Goal: Task Accomplishment & Management: Complete application form

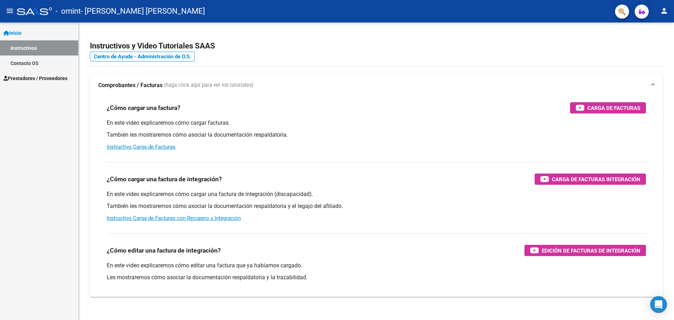
click at [30, 76] on span "Prestadores / Proveedores" at bounding box center [36, 78] width 64 height 8
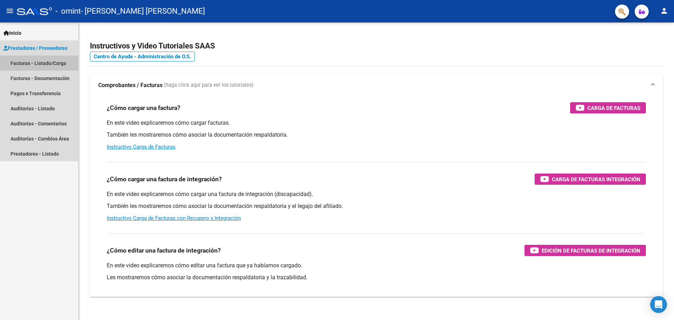
click at [35, 62] on link "Facturas - Listado/Carga" at bounding box center [39, 62] width 78 height 15
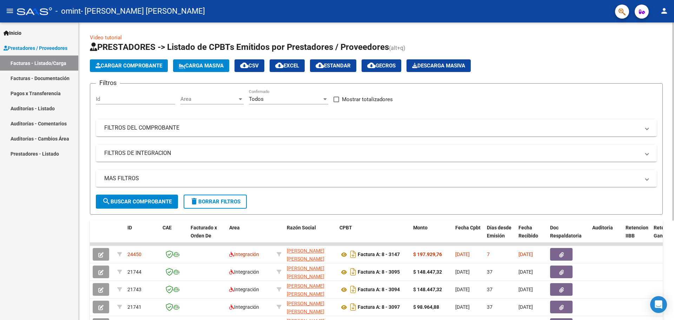
click at [112, 67] on span "Cargar Comprobante" at bounding box center [128, 65] width 67 height 6
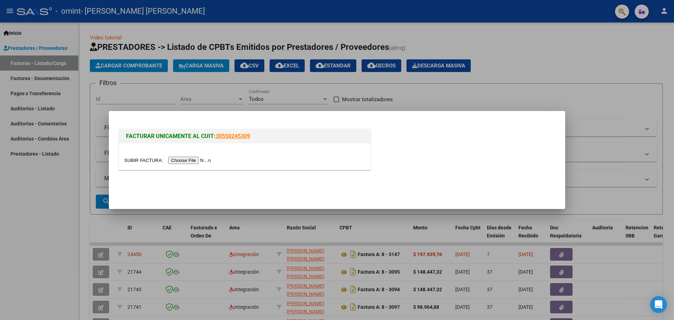
click at [187, 160] on input "file" at bounding box center [168, 159] width 89 height 7
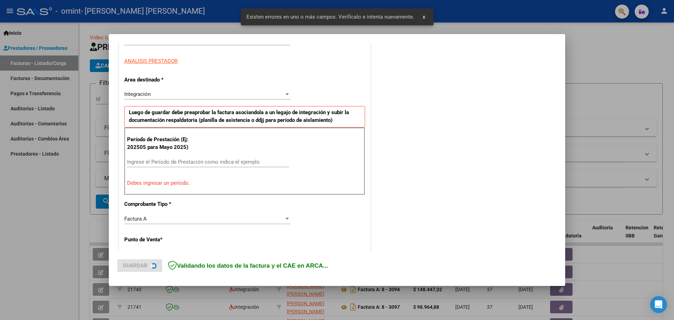
scroll to position [127, 0]
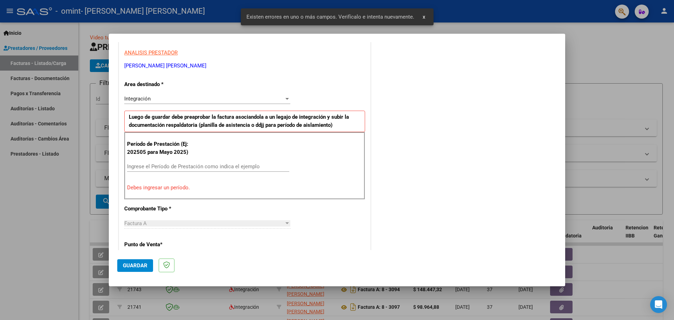
click at [153, 164] on input "Ingrese el Período de Prestación como indica el ejemplo" at bounding box center [208, 166] width 162 height 6
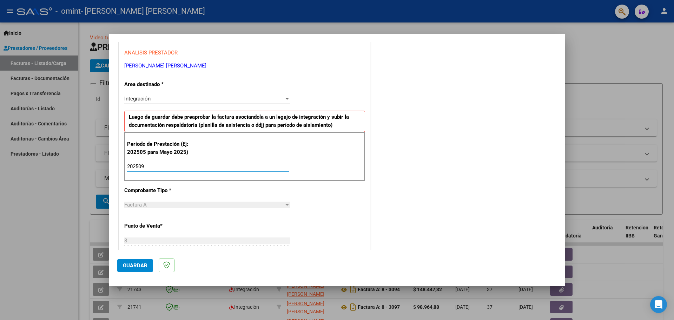
type input "202509"
click at [135, 266] on span "Guardar" at bounding box center [135, 265] width 25 height 6
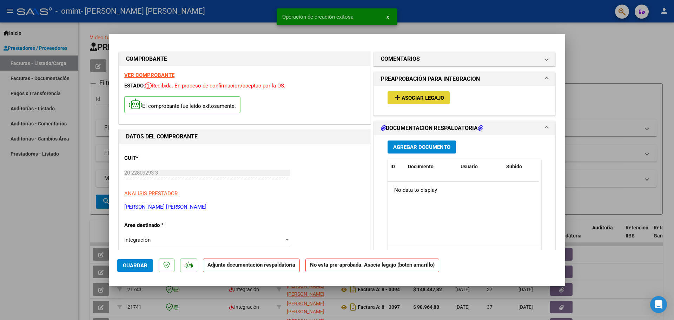
click at [403, 102] on button "add Asociar Legajo" at bounding box center [418, 97] width 62 height 13
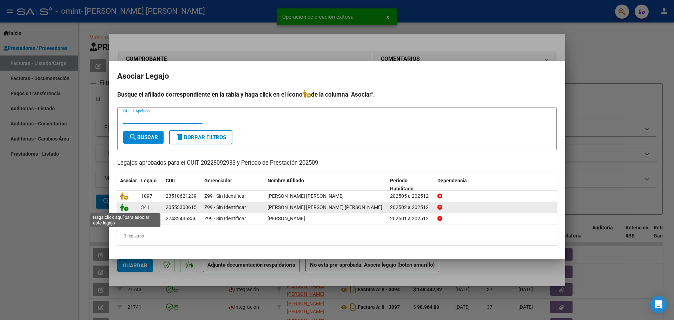
click at [123, 206] on icon at bounding box center [124, 207] width 8 height 8
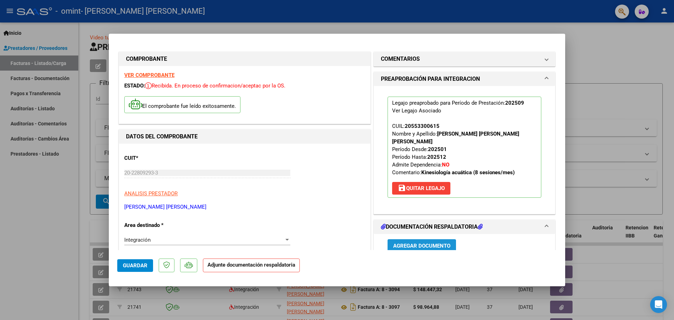
click at [406, 242] on span "Agregar Documento" at bounding box center [421, 245] width 57 height 6
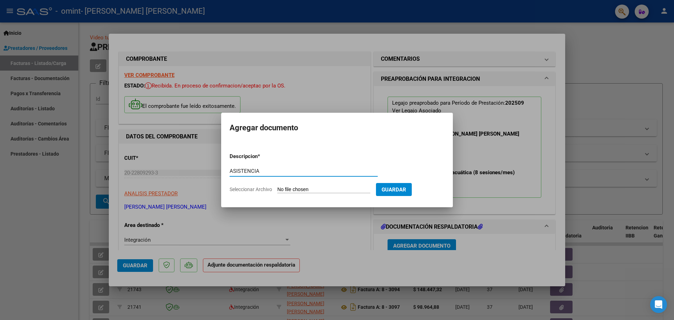
type input "ASISTENCIA"
click at [251, 190] on span "Seleccionar Archivo" at bounding box center [250, 189] width 42 height 6
click at [277, 190] on input "Seleccionar Archivo" at bounding box center [323, 189] width 93 height 7
type input "C:\fakepath\ASISTENCIA.pdf"
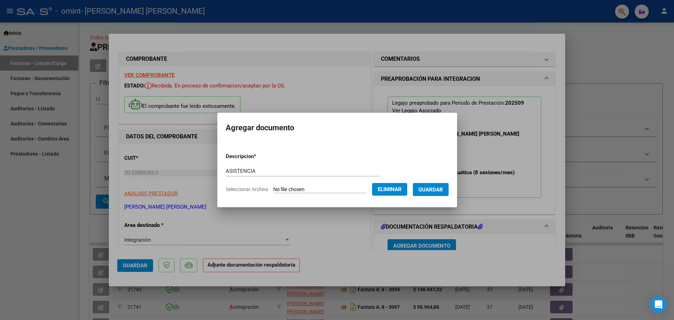
click at [442, 185] on button "Guardar" at bounding box center [431, 189] width 36 height 13
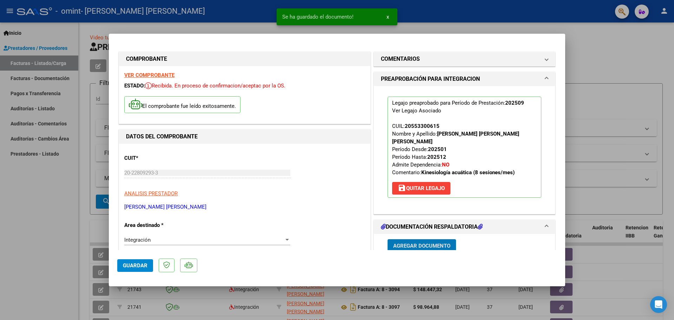
click at [415, 242] on span "Agregar Documento" at bounding box center [421, 245] width 57 height 6
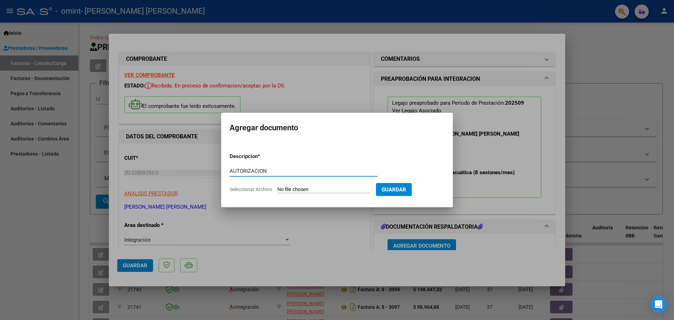
type input "AUTORIZACION"
click at [257, 192] on span "Seleccionar Archivo" at bounding box center [250, 189] width 42 height 6
click at [277, 192] on input "Seleccionar Archivo" at bounding box center [323, 189] width 93 height 7
type input "C:\fakepath\AUTORIZACION.pdf"
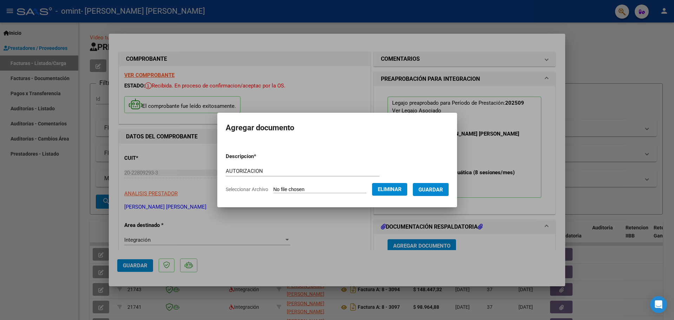
click at [441, 191] on span "Guardar" at bounding box center [430, 189] width 25 height 6
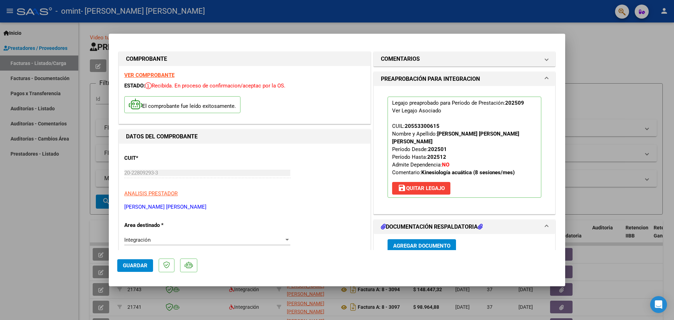
click at [621, 118] on div at bounding box center [337, 160] width 674 height 320
type input "$ 0,00"
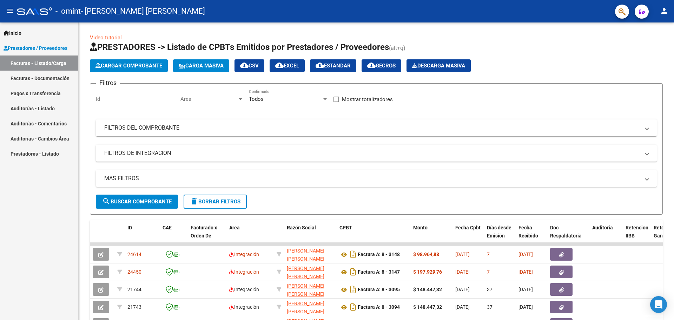
click at [661, 11] on mat-icon "person" at bounding box center [664, 11] width 8 height 8
click at [651, 45] on button "exit_to_app Salir" at bounding box center [649, 46] width 43 height 17
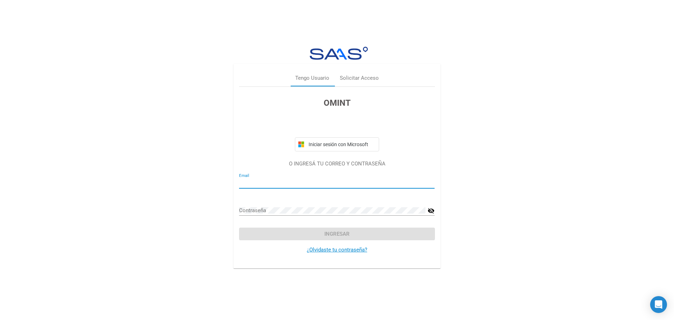
type input "[PERSON_NAME][EMAIL_ADDRESS][DOMAIN_NAME]"
